Goal: Obtain resource: Download file/media

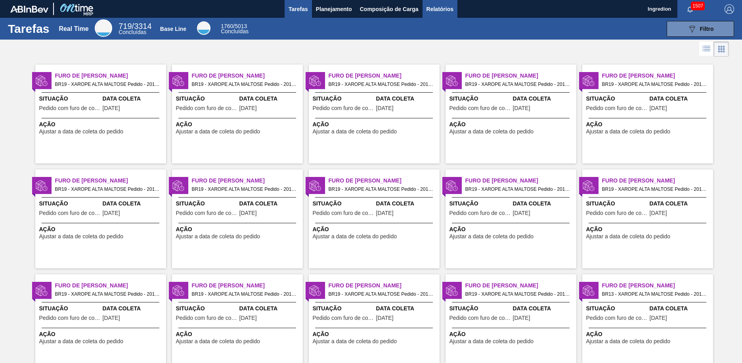
click at [439, 9] on span "Relatórios" at bounding box center [439, 9] width 27 height 10
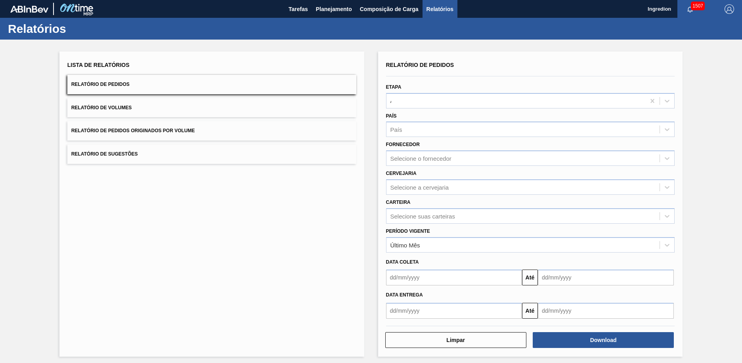
type input "Aguardando Faturamento"
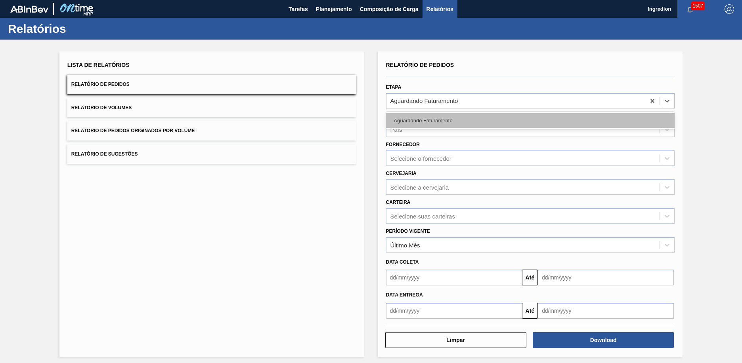
click at [529, 120] on div "Aguardando Faturamento" at bounding box center [530, 120] width 289 height 15
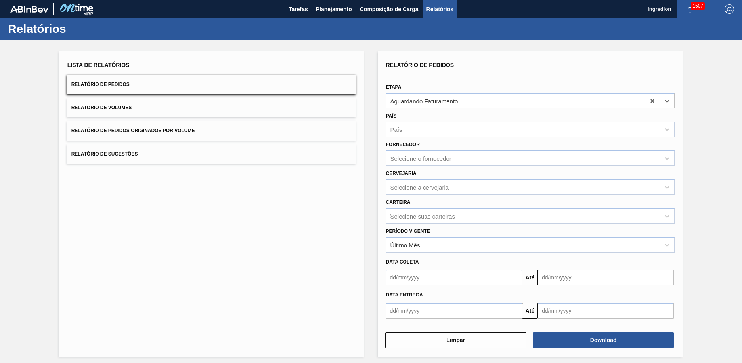
type input "Xarope"
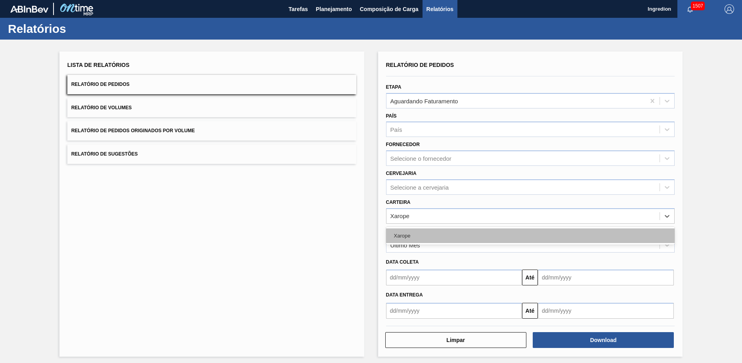
click at [529, 236] on div "Xarope" at bounding box center [530, 236] width 289 height 15
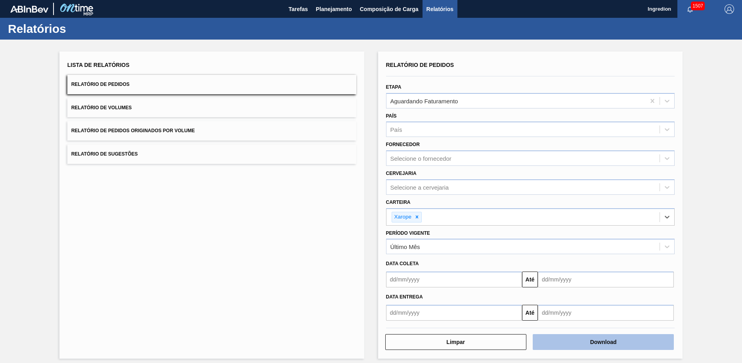
click at [602, 342] on button "Download" at bounding box center [603, 342] width 141 height 16
